Goal: Transaction & Acquisition: Purchase product/service

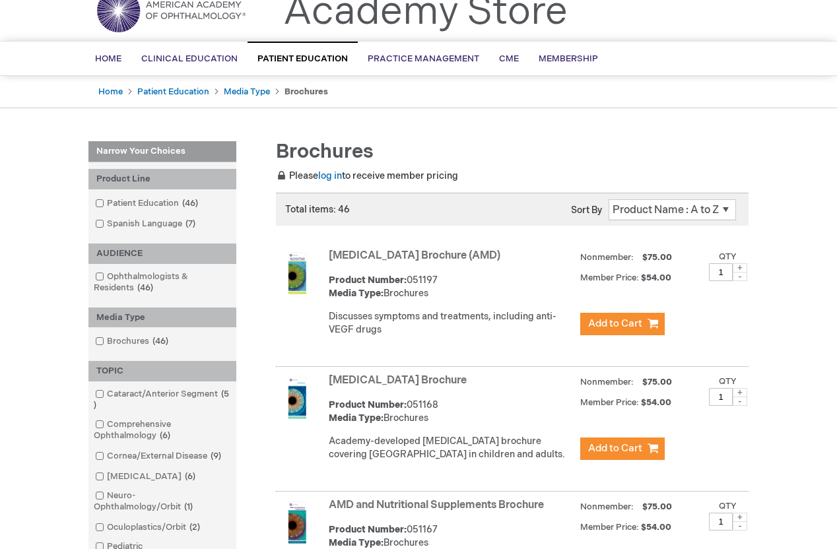
scroll to position [79, 0]
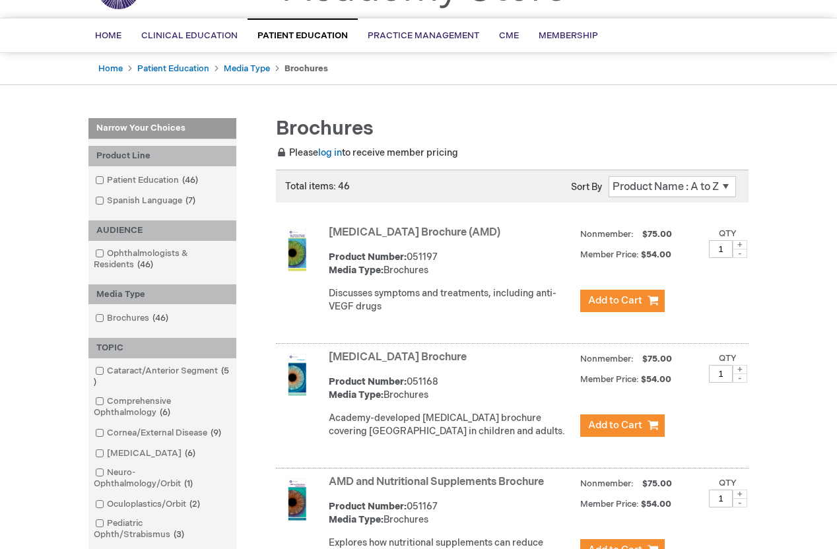
click at [353, 237] on link "[MEDICAL_DATA] Brochure (AMD)" at bounding box center [415, 232] width 172 height 13
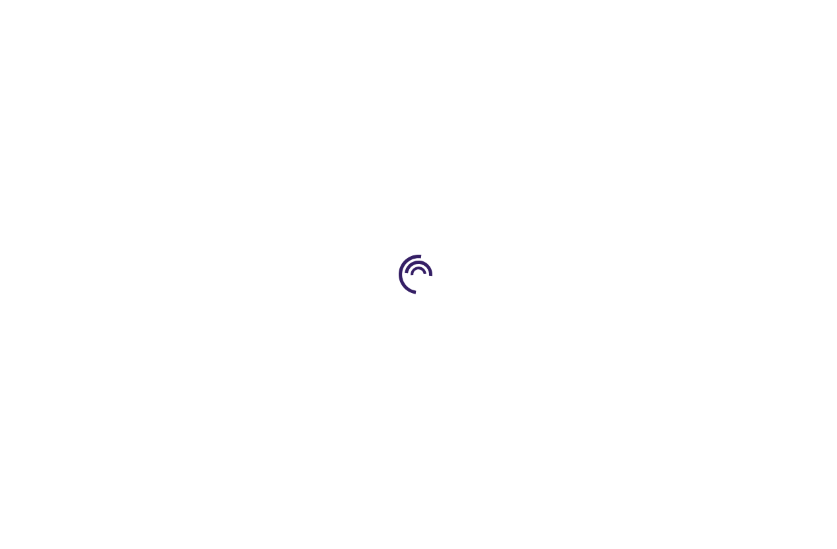
type input "1"
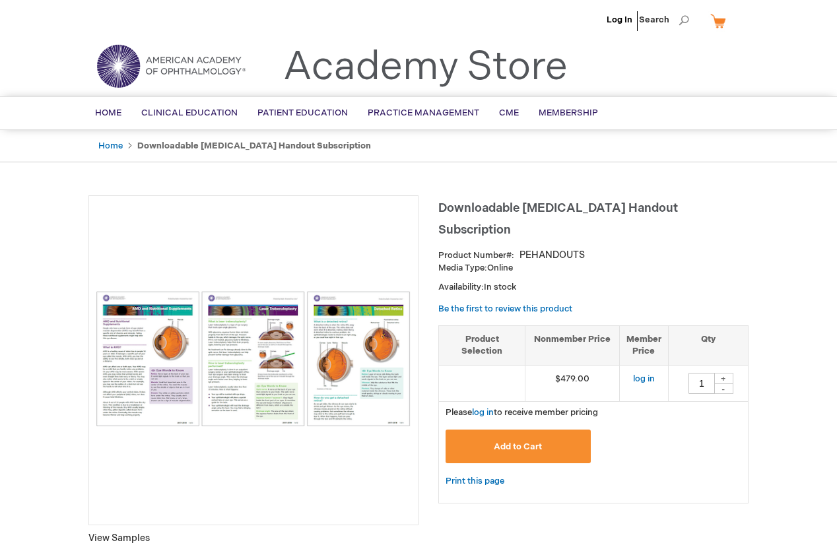
click at [745, 202] on h1 "Downloadable [MEDICAL_DATA] Handout Subscription" at bounding box center [593, 217] width 310 height 44
